Goal: Transaction & Acquisition: Obtain resource

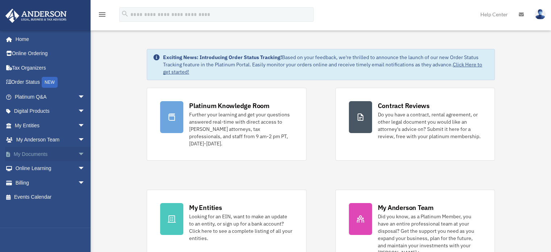
click at [78, 153] on span "arrow_drop_down" at bounding box center [85, 154] width 14 height 15
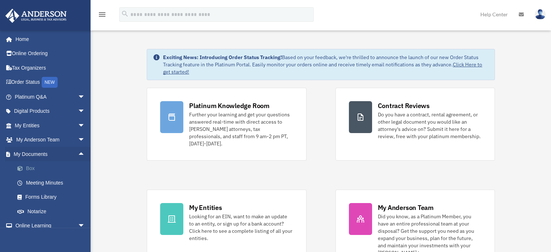
click at [33, 170] on link "Box" at bounding box center [53, 168] width 86 height 14
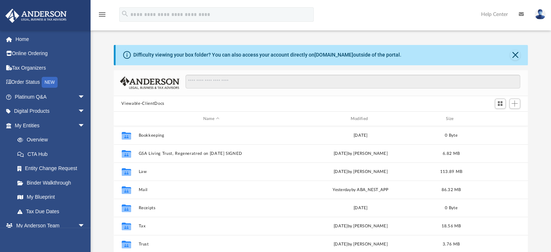
scroll to position [159, 409]
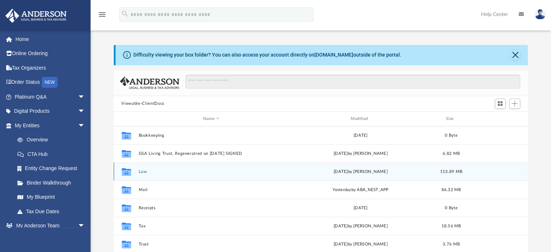
click at [145, 172] on button "Law" at bounding box center [211, 171] width 146 height 5
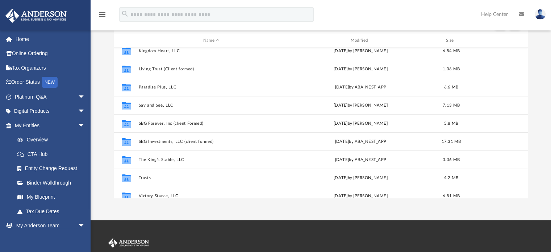
scroll to position [132, 0]
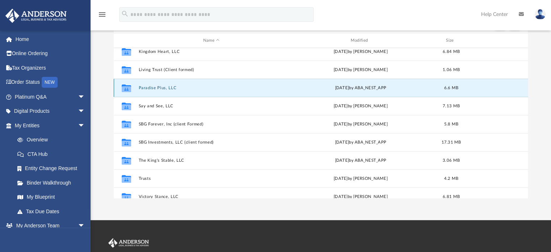
click at [149, 86] on button "Paradise Plus, LLC" at bounding box center [211, 88] width 146 height 5
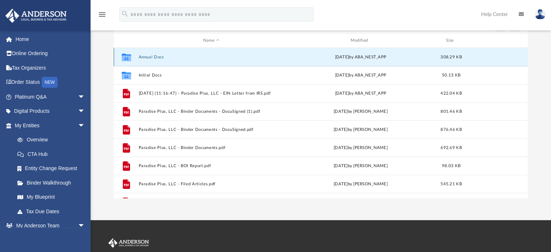
click at [147, 57] on button "Annual Docs" at bounding box center [211, 57] width 146 height 5
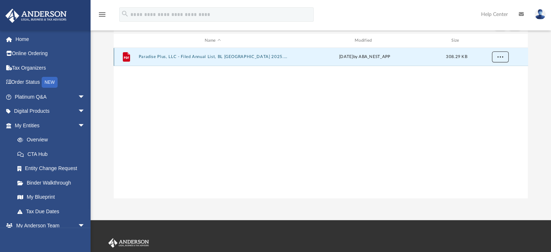
click at [499, 57] on span "More options" at bounding box center [500, 57] width 6 height 4
click at [488, 83] on li "Download" at bounding box center [493, 83] width 21 height 8
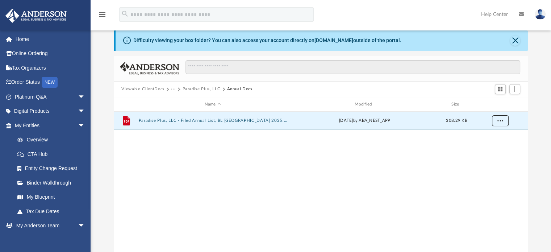
scroll to position [13, 0]
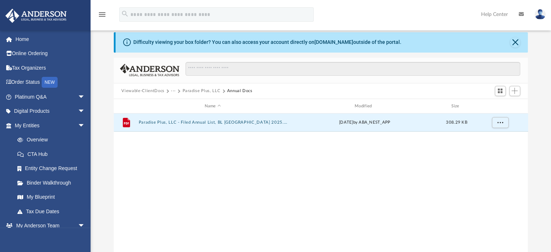
click at [150, 92] on button "Viewable-ClientDocs" at bounding box center [142, 91] width 43 height 7
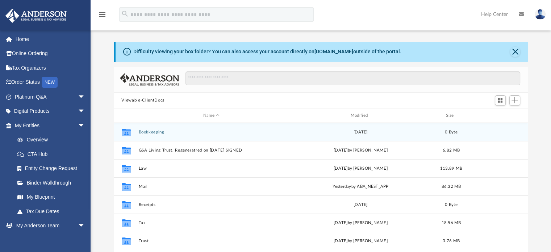
scroll to position [3, 0]
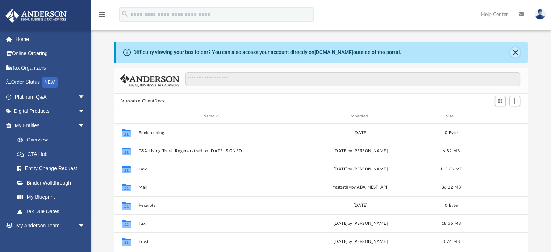
click at [513, 54] on button "Close" at bounding box center [515, 52] width 10 height 10
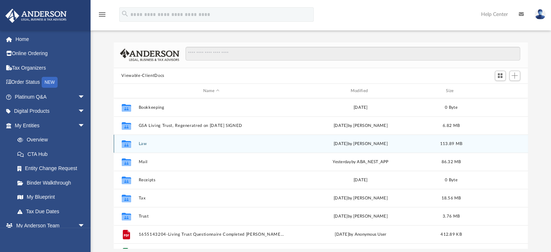
click at [143, 145] on button "Law" at bounding box center [211, 143] width 146 height 5
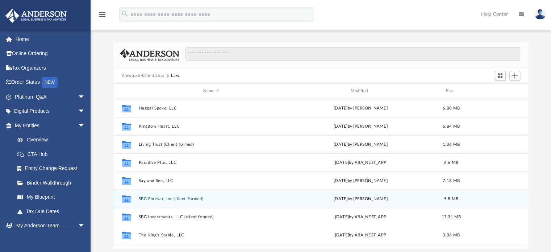
scroll to position [109, 0]
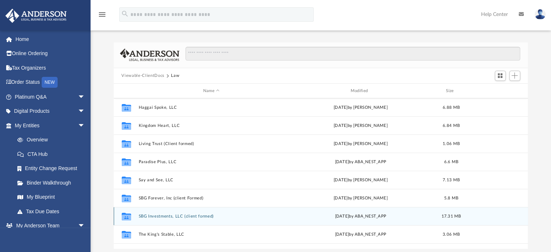
click at [174, 216] on button "SBG Investments, LLC (client formed)" at bounding box center [211, 216] width 146 height 5
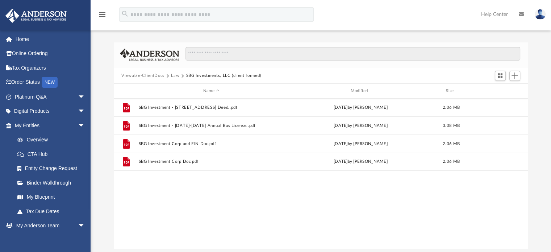
scroll to position [0, 0]
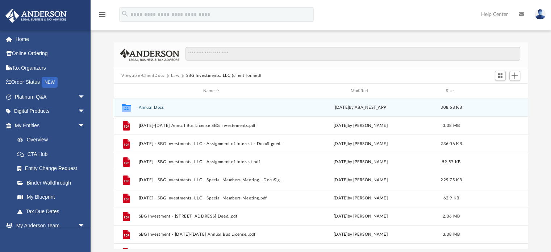
click at [157, 108] on button "Annual Docs" at bounding box center [211, 107] width 146 height 5
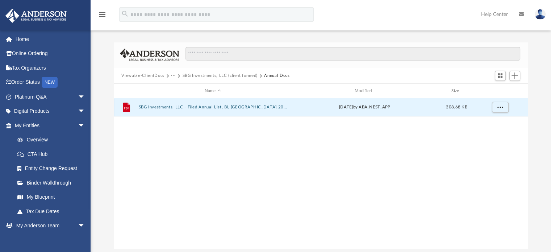
click at [157, 108] on button "SBG Investments, LLC - Filed Annual List, BL [GEOGRAPHIC_DATA] 2025.pdf" at bounding box center [212, 107] width 149 height 5
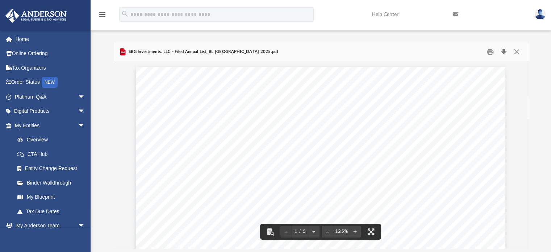
click at [506, 52] on button "Download" at bounding box center [503, 51] width 13 height 11
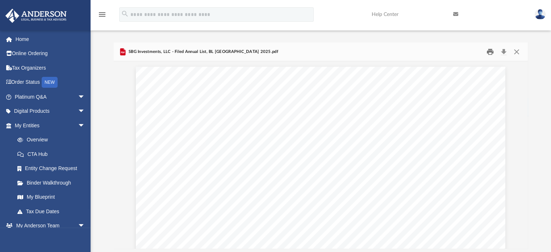
click at [490, 52] on button "Print" at bounding box center [490, 51] width 14 height 11
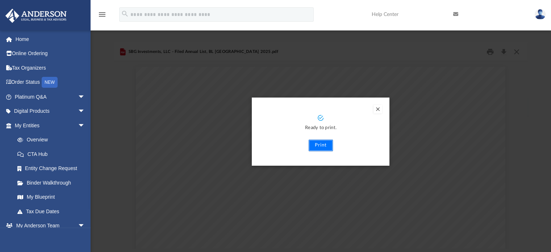
click at [312, 145] on button "Print" at bounding box center [321, 145] width 24 height 12
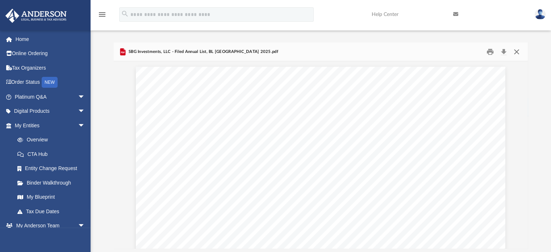
click at [518, 51] on button "Close" at bounding box center [516, 51] width 13 height 11
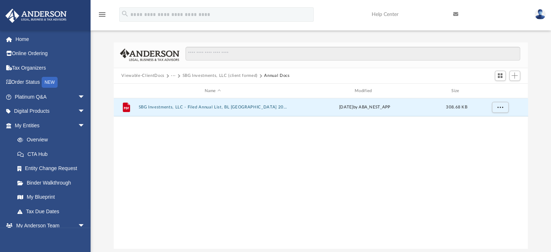
click at [216, 76] on button "SBG Investments, LLC (client formed)" at bounding box center [219, 75] width 75 height 7
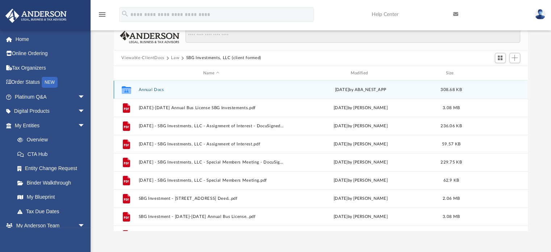
scroll to position [28, 0]
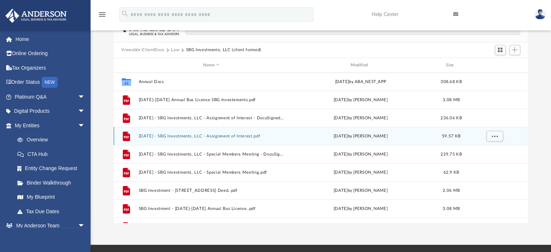
click at [196, 137] on button "[DATE] - SBG Investments, LLC - Assignment of Interest.pdf" at bounding box center [211, 136] width 146 height 5
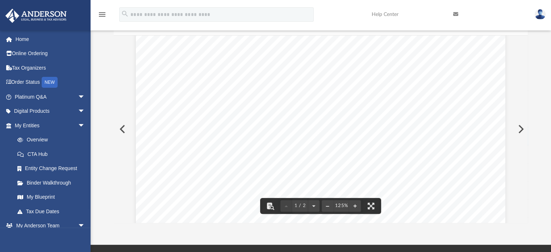
scroll to position [0, 0]
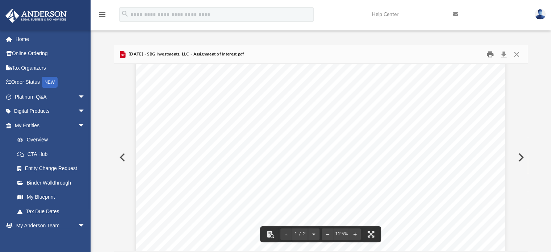
click at [487, 56] on button "Print" at bounding box center [490, 54] width 14 height 11
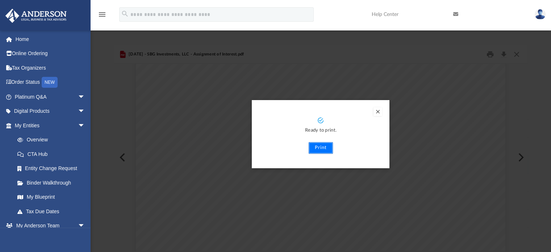
click at [322, 147] on button "Print" at bounding box center [321, 148] width 24 height 12
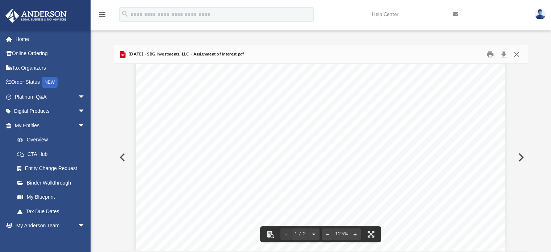
click at [516, 54] on button "Close" at bounding box center [516, 54] width 13 height 11
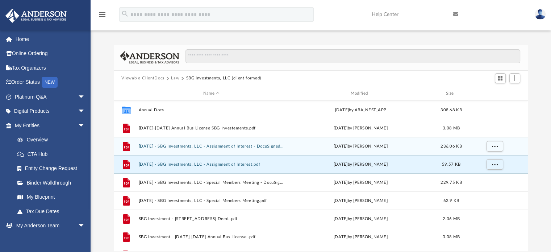
click at [238, 148] on button "[DATE] - SBG Investments, LLC - Assignment of Interest - DocuSigned.pdf" at bounding box center [211, 146] width 146 height 5
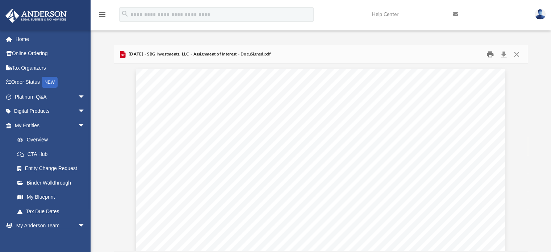
click at [489, 55] on button "Print" at bounding box center [490, 54] width 14 height 11
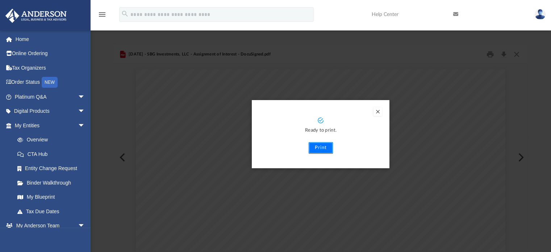
click at [312, 149] on button "Print" at bounding box center [321, 148] width 24 height 12
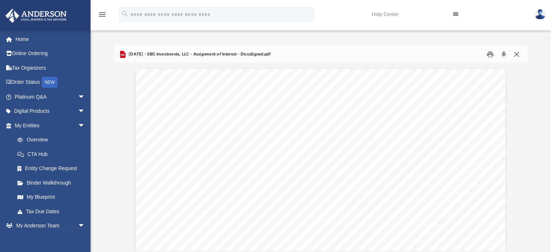
click at [517, 51] on button "Close" at bounding box center [516, 54] width 13 height 11
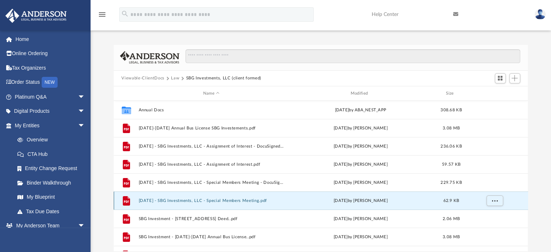
click at [205, 200] on button "[DATE] - SBG Investments, LLC - Special Members Meeting.pdf" at bounding box center [211, 200] width 146 height 5
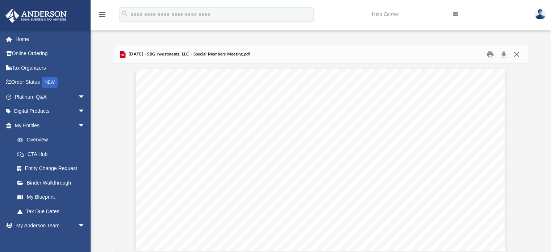
click at [519, 53] on button "Close" at bounding box center [516, 54] width 13 height 11
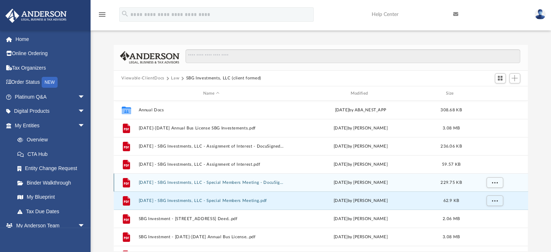
click at [225, 188] on div "File [DATE] - SBG Investments, LLC - Special Members Meeting - DocuSigned.pdf […" at bounding box center [321, 182] width 414 height 18
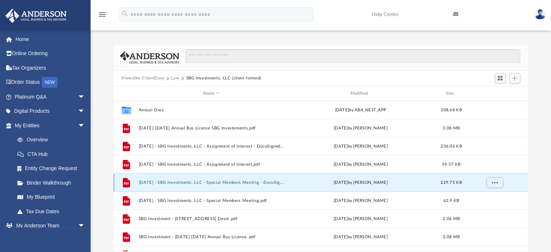
click at [251, 179] on div "File [DATE] - SBG Investments, LLC - Special Members Meeting - DocuSigned.pdf […" at bounding box center [321, 182] width 414 height 18
click at [498, 185] on button "More options" at bounding box center [494, 182] width 17 height 11
click at [487, 208] on li "Download" at bounding box center [488, 209] width 21 height 8
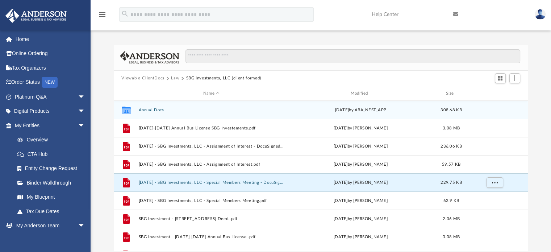
click at [147, 112] on button "Annual Docs" at bounding box center [211, 110] width 146 height 5
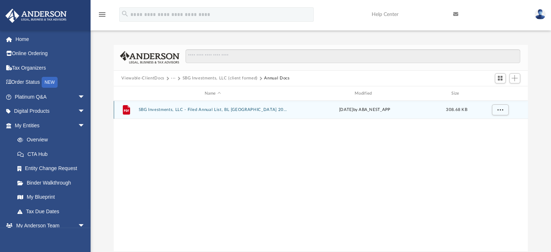
click at [147, 112] on button "SBG Investments, LLC - Filed Annual List, BL [GEOGRAPHIC_DATA] 2025.pdf" at bounding box center [212, 110] width 149 height 5
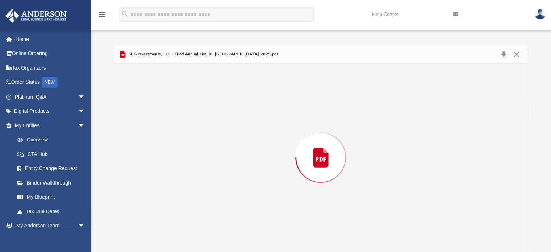
click at [147, 112] on div "Preview" at bounding box center [321, 157] width 414 height 187
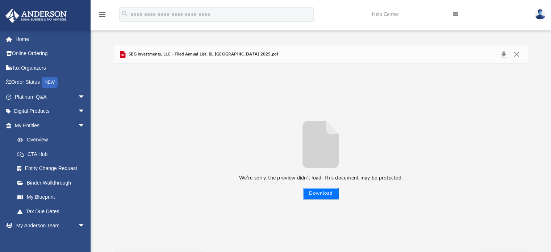
click at [322, 194] on button "Download" at bounding box center [321, 194] width 36 height 12
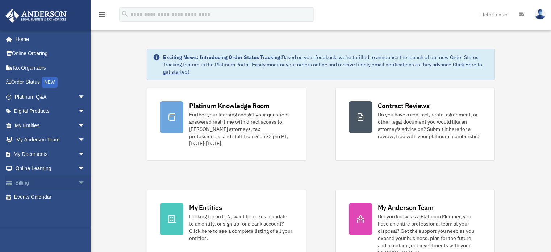
click at [78, 178] on span "arrow_drop_down" at bounding box center [85, 182] width 14 height 15
click at [56, 210] on link "Past Invoices" at bounding box center [53, 211] width 86 height 14
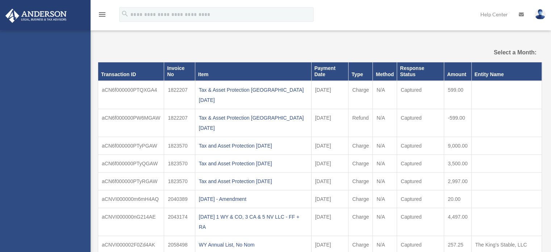
select select
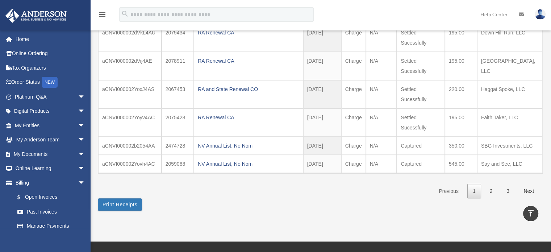
scroll to position [198, 0]
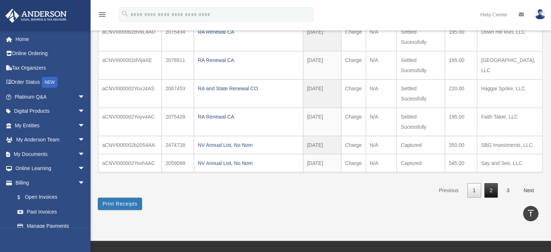
click at [490, 187] on link "2" at bounding box center [491, 190] width 14 height 15
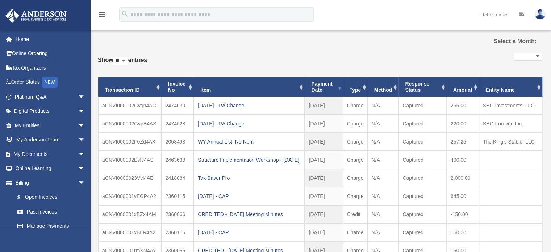
scroll to position [13, 0]
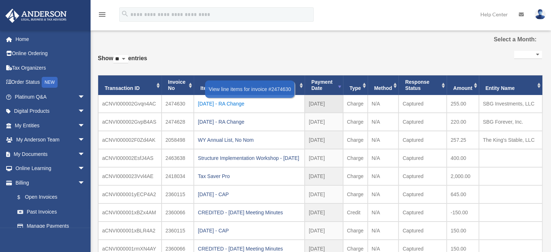
click at [232, 103] on div "2025-04-07 - RA Change" at bounding box center [249, 104] width 103 height 10
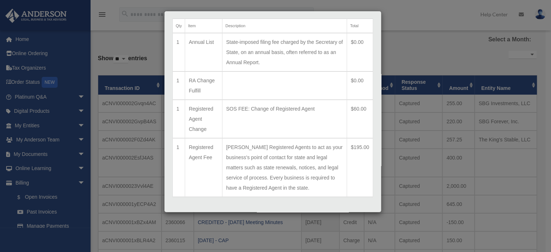
scroll to position [55, 0]
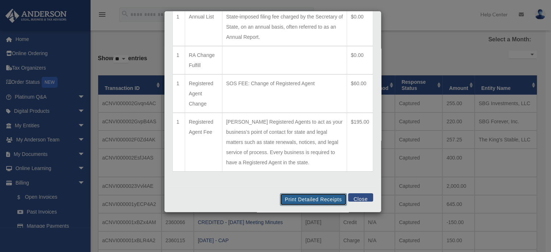
click at [317, 198] on button "Print Detailed Receipts" at bounding box center [313, 199] width 66 height 12
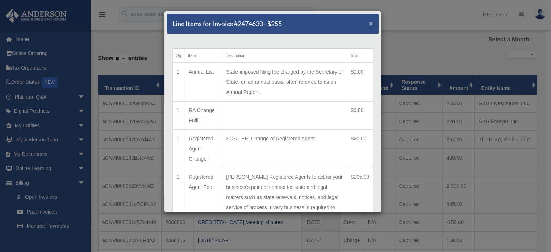
click at [365, 18] on div "Line Items for Invoice #2474630 - $255 ×" at bounding box center [273, 24] width 212 height 20
click at [368, 26] on span "×" at bounding box center [370, 23] width 5 height 8
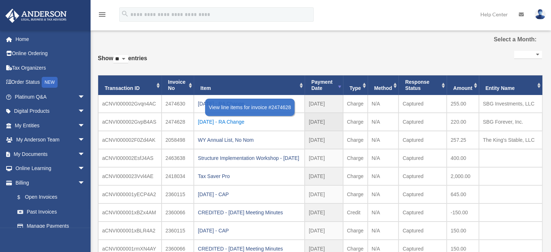
click at [218, 123] on div "2025-04-07 - RA Change" at bounding box center [249, 122] width 103 height 10
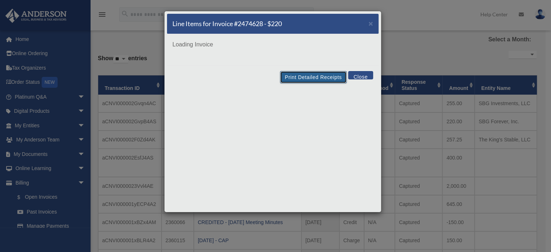
click at [316, 78] on button "Print Detailed Receipts" at bounding box center [313, 77] width 66 height 12
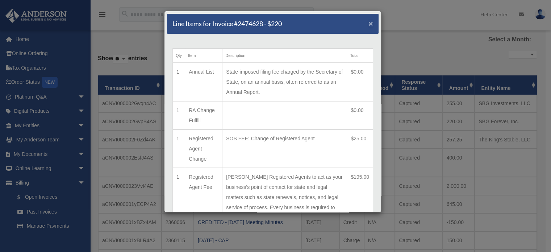
click at [368, 24] on span "×" at bounding box center [370, 23] width 5 height 8
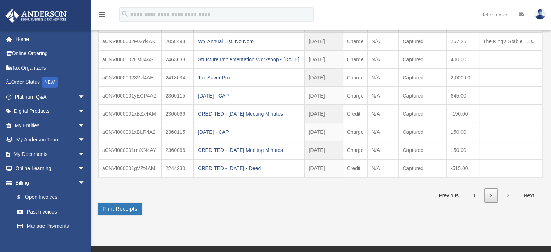
scroll to position [110, 0]
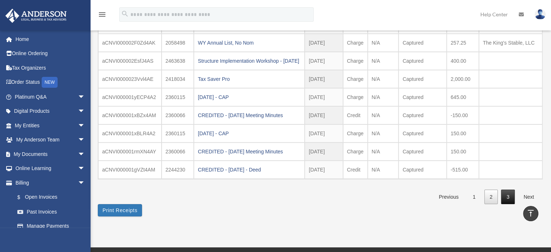
click at [508, 201] on link "3" at bounding box center [508, 196] width 14 height 15
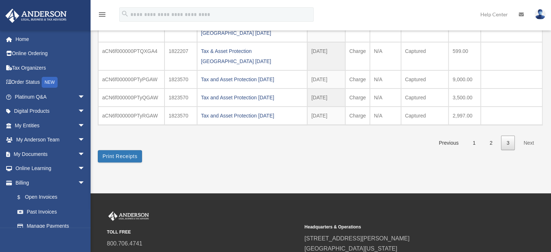
scroll to position [196, 0]
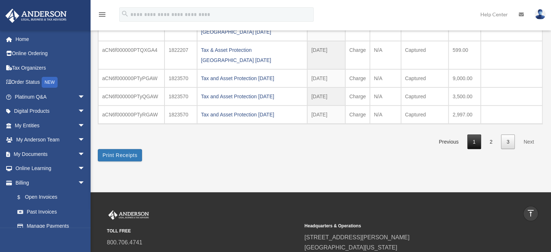
click at [470, 149] on link "1" at bounding box center [474, 141] width 14 height 15
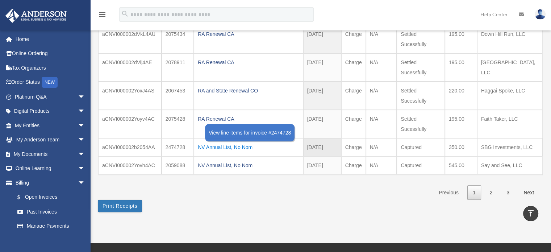
click at [297, 145] on div "NV Annual List, No Nom" at bounding box center [248, 147] width 101 height 10
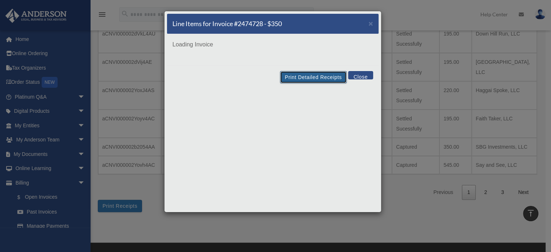
click at [313, 78] on button "Print Detailed Receipts" at bounding box center [313, 77] width 66 height 12
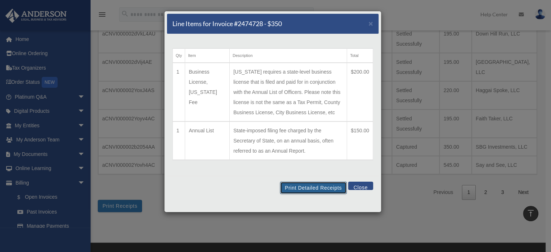
click at [303, 184] on button "Print Detailed Receipts" at bounding box center [313, 188] width 66 height 12
click at [351, 182] on button "Close" at bounding box center [360, 186] width 25 height 8
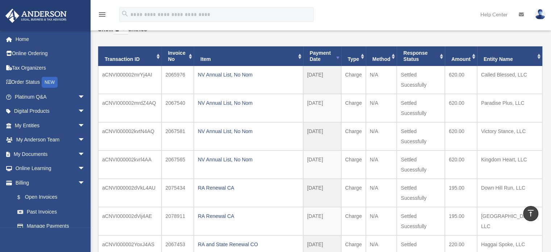
scroll to position [42, 0]
